Goal: Information Seeking & Learning: Learn about a topic

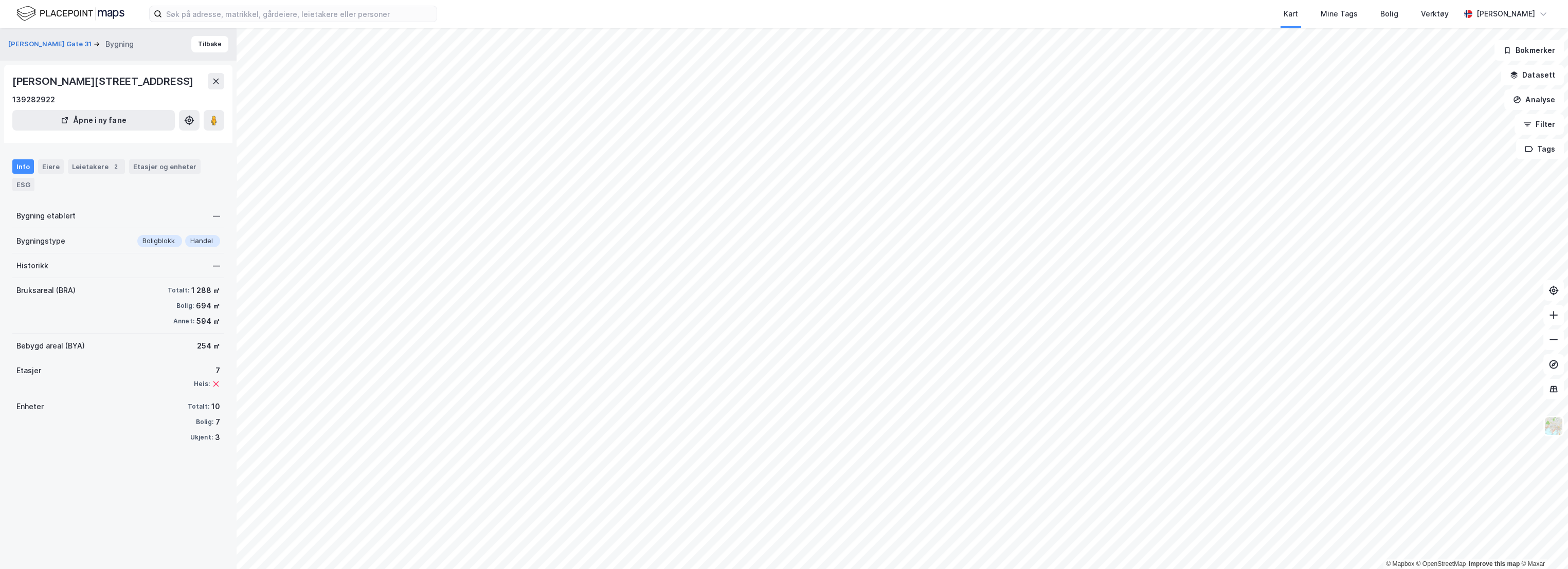
click at [80, 529] on div "[PERSON_NAME] Gate 31 Bygning Tilbake [PERSON_NAME][STREET_ADDRESS] 139282922 Å…" at bounding box center [118, 298] width 236 height 541
click at [1533, 73] on button "Datasett" at bounding box center [1532, 75] width 63 height 20
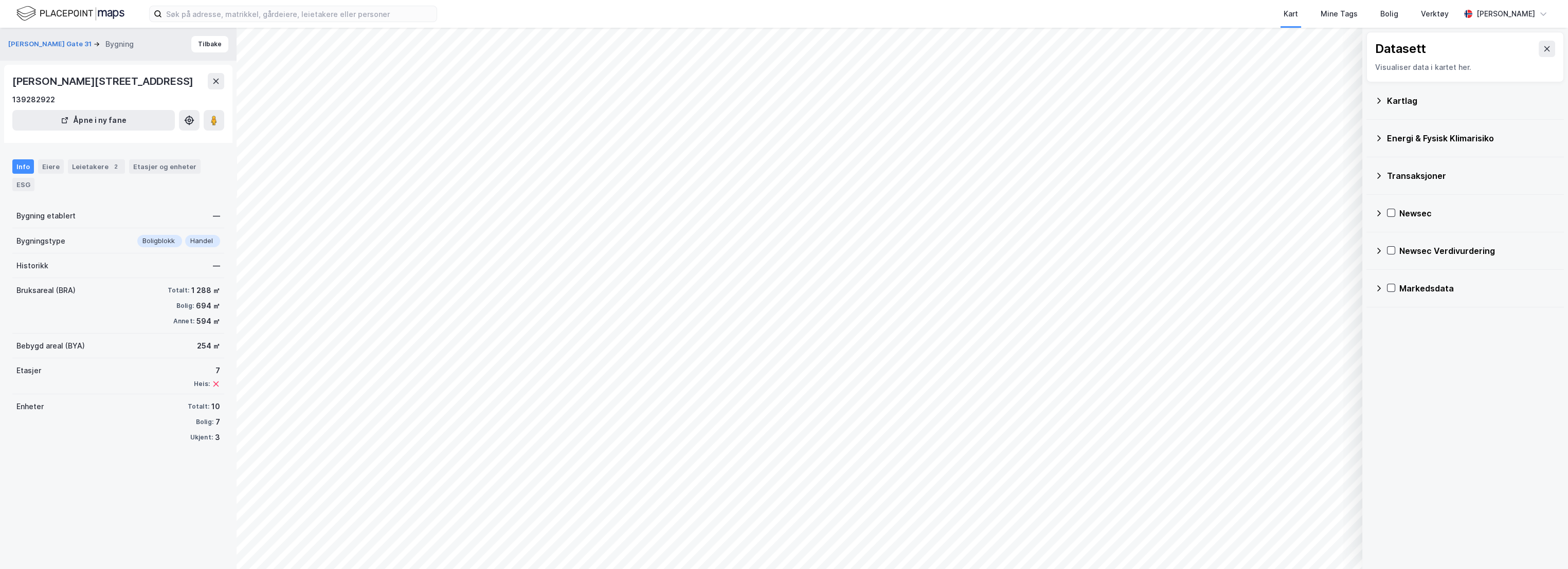
click at [1381, 100] on icon at bounding box center [1379, 101] width 8 height 8
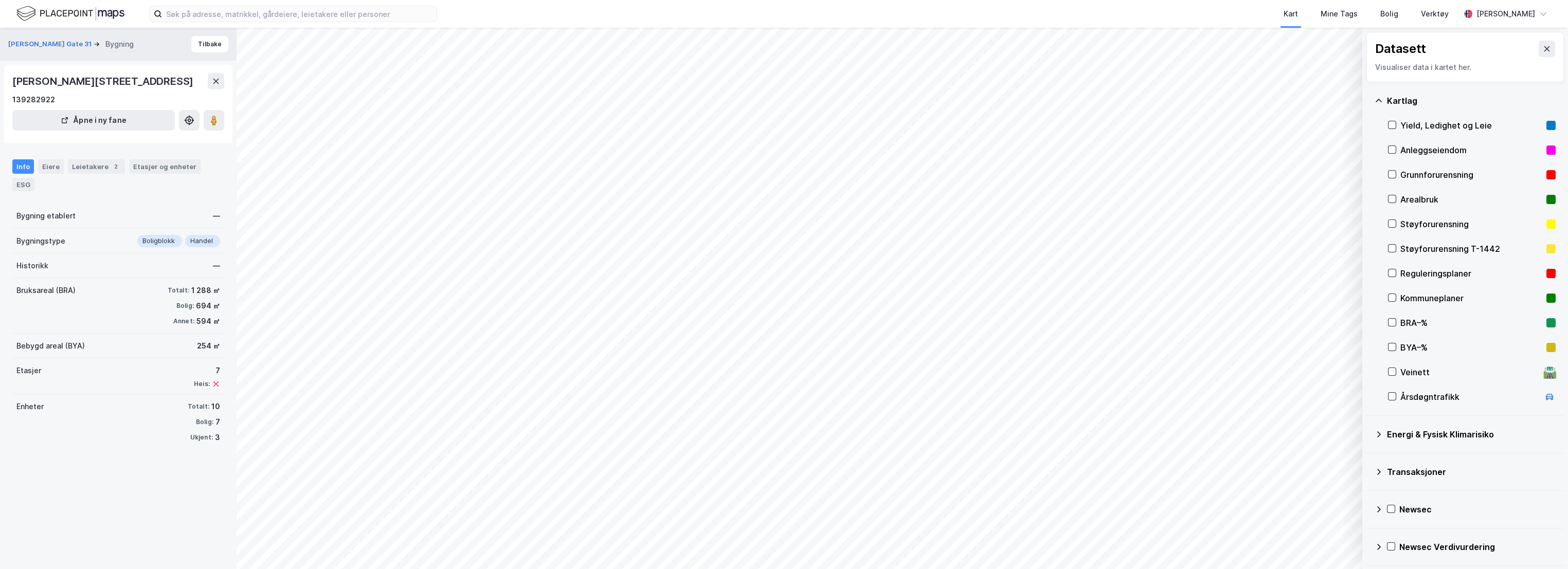
click at [1390, 278] on div at bounding box center [1393, 273] width 8 height 9
click at [201, 42] on button "Tilbake" at bounding box center [210, 44] width 37 height 16
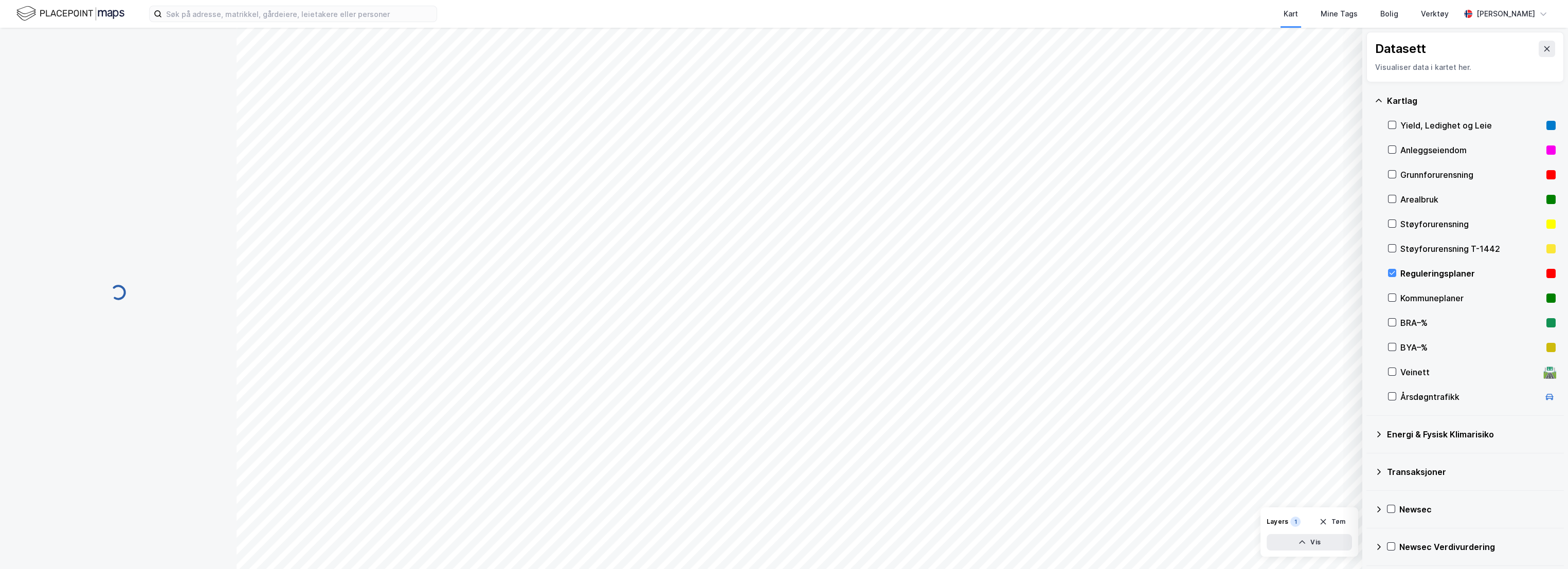
scroll to position [13, 0]
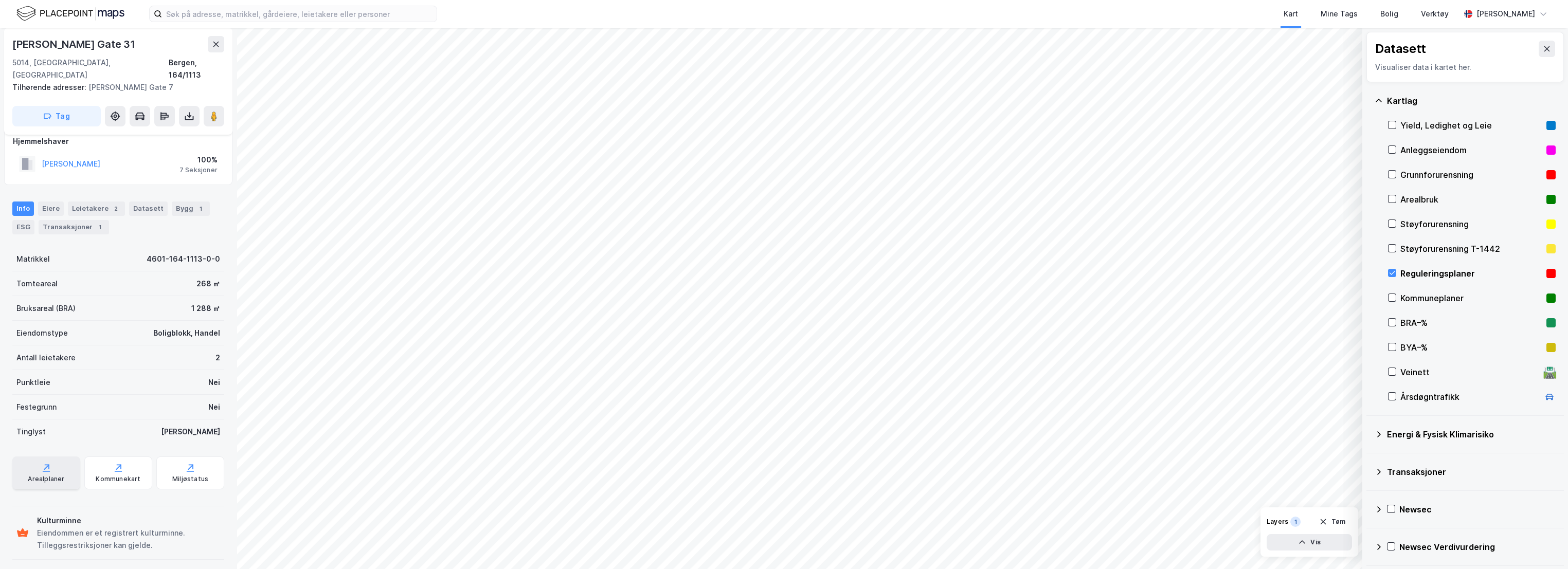
click at [46, 463] on icon at bounding box center [46, 467] width 11 height 11
click at [191, 461] on div "Miljøstatus" at bounding box center [190, 473] width 68 height 33
